Goal: Task Accomplishment & Management: Manage account settings

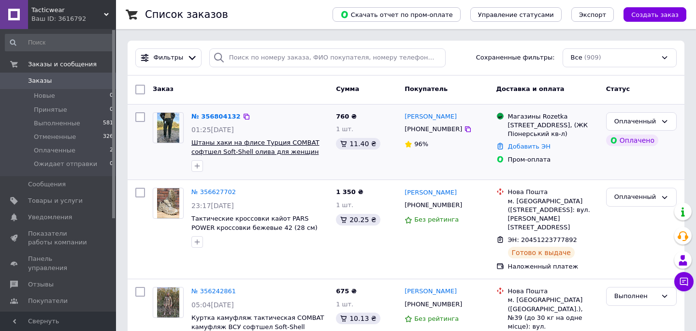
click at [260, 150] on span "Штаны хаки на флисе Турция COMBAT софтшел Soft-Shell олива для женщин" at bounding box center [255, 147] width 128 height 16
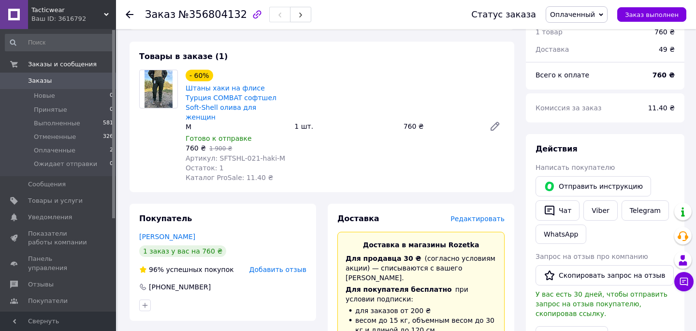
scroll to position [335, 0]
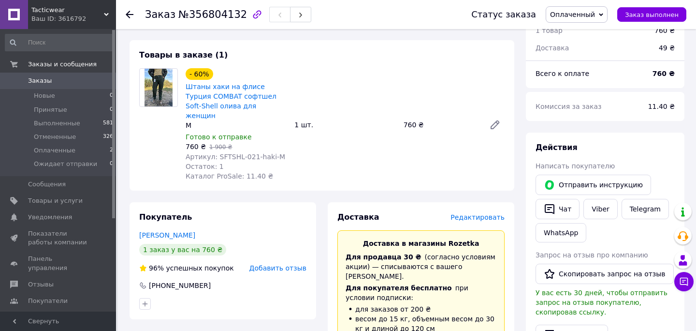
click at [128, 15] on use at bounding box center [130, 15] width 8 height 8
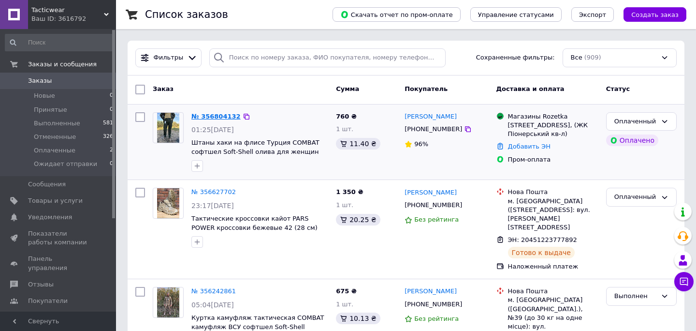
click at [229, 118] on link "№ 356804132" at bounding box center [215, 116] width 49 height 7
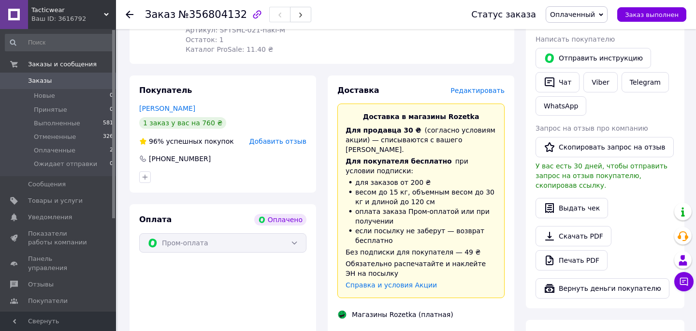
scroll to position [463, 0]
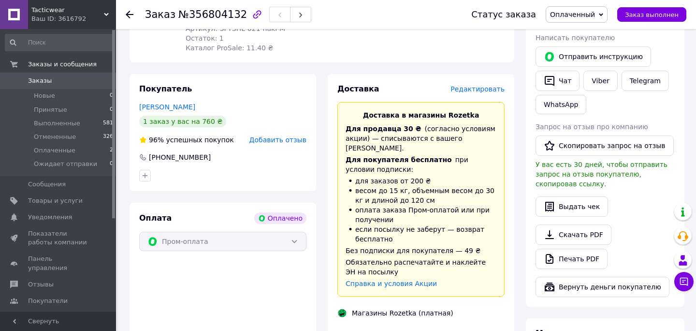
click at [478, 85] on span "Редактировать" at bounding box center [478, 89] width 54 height 8
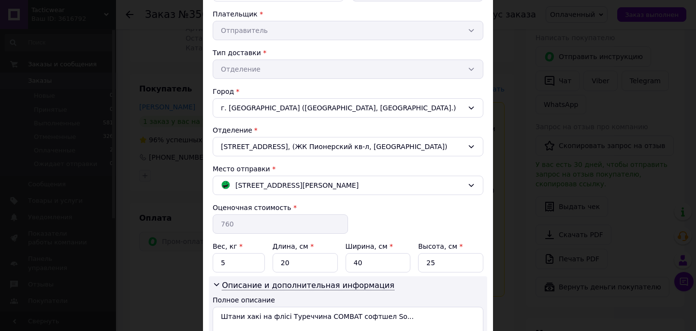
scroll to position [180, 0]
click at [469, 183] on icon at bounding box center [471, 185] width 8 height 8
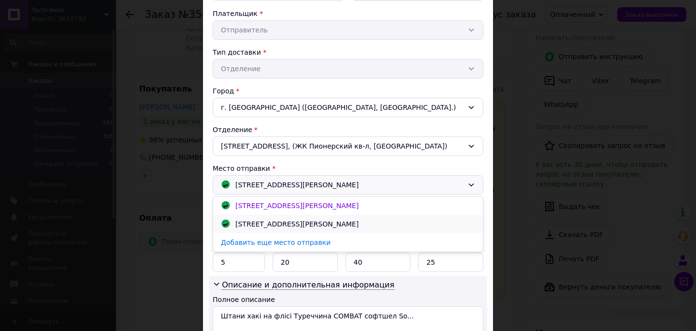
click at [344, 223] on div "[STREET_ADDRESS][PERSON_NAME]" at bounding box center [347, 223] width 259 height 11
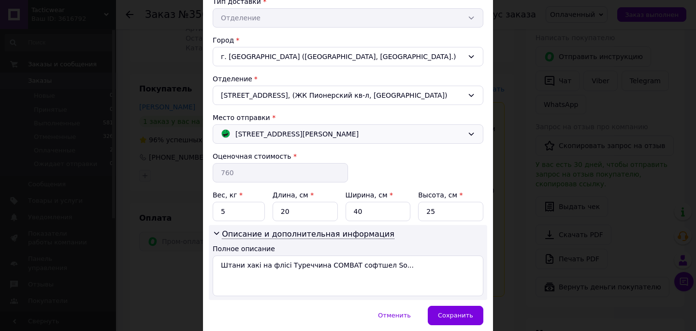
scroll to position [232, 0]
click at [226, 215] on input "5" at bounding box center [239, 210] width 52 height 19
type input "1"
click at [443, 212] on input "25" at bounding box center [450, 210] width 65 height 19
type input "2"
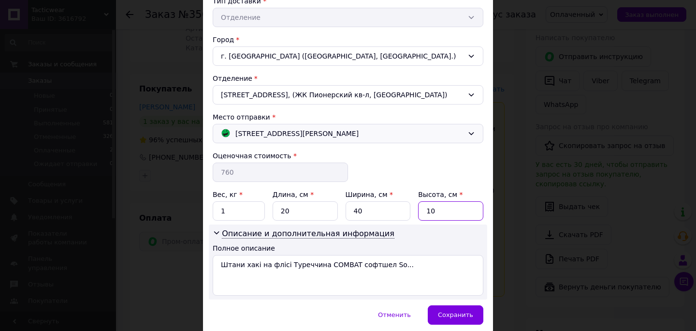
type input "10"
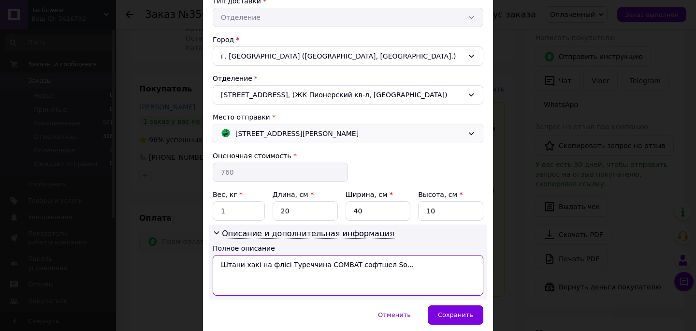
click at [408, 266] on textarea "Штани хакі на флісі Туреччина COMBAT софтшел So..." at bounding box center [348, 275] width 271 height 41
type textarea "Штани хакі на флісі Туреччина COMBAT M"
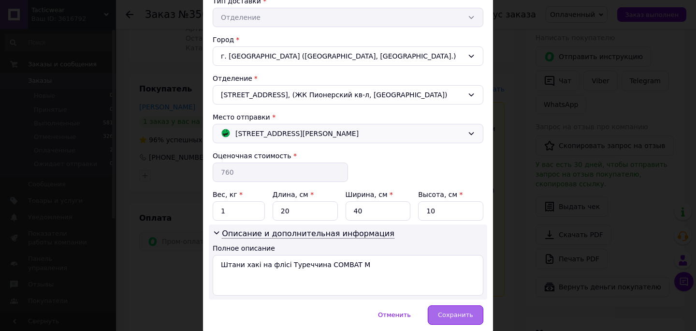
click at [449, 313] on span "Сохранить" at bounding box center [455, 314] width 35 height 7
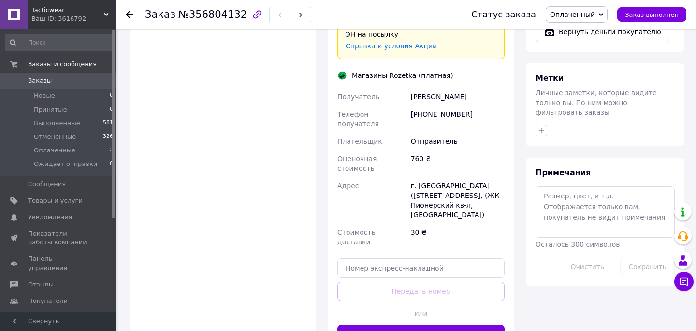
scroll to position [701, 0]
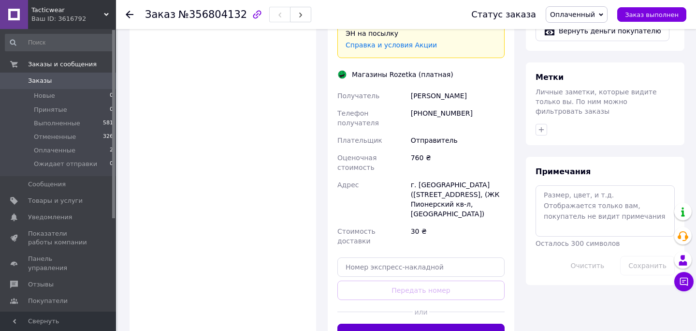
click at [451, 323] on button "Сгенерировать ЭН" at bounding box center [420, 332] width 167 height 19
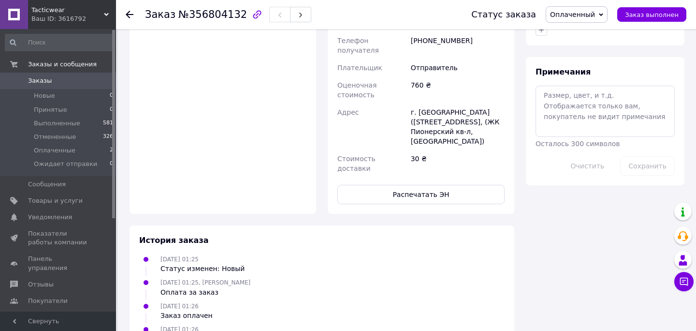
scroll to position [820, 0]
click at [415, 183] on button "Распечатать ЭН" at bounding box center [420, 192] width 167 height 19
